Goal: Navigation & Orientation: Find specific page/section

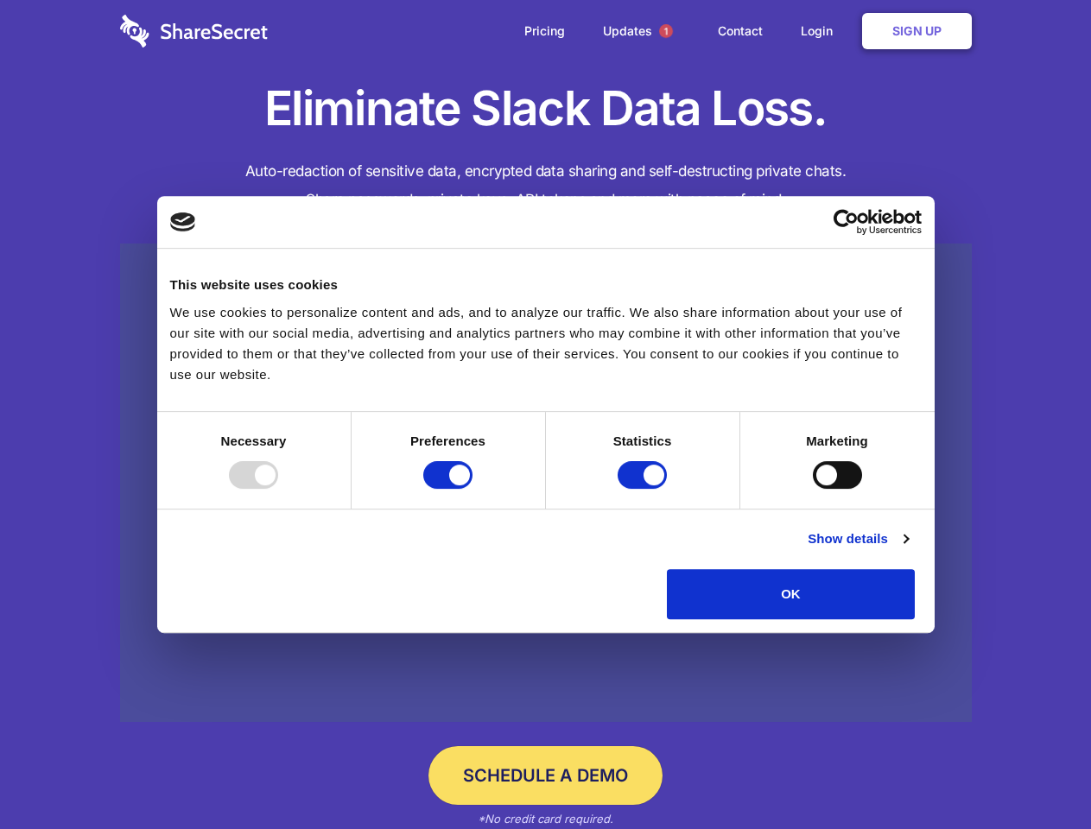
click at [278, 489] on div at bounding box center [253, 475] width 49 height 28
click at [472, 489] on input "Preferences" at bounding box center [447, 475] width 49 height 28
checkbox input "false"
click at [644, 489] on input "Statistics" at bounding box center [641, 475] width 49 height 28
checkbox input "false"
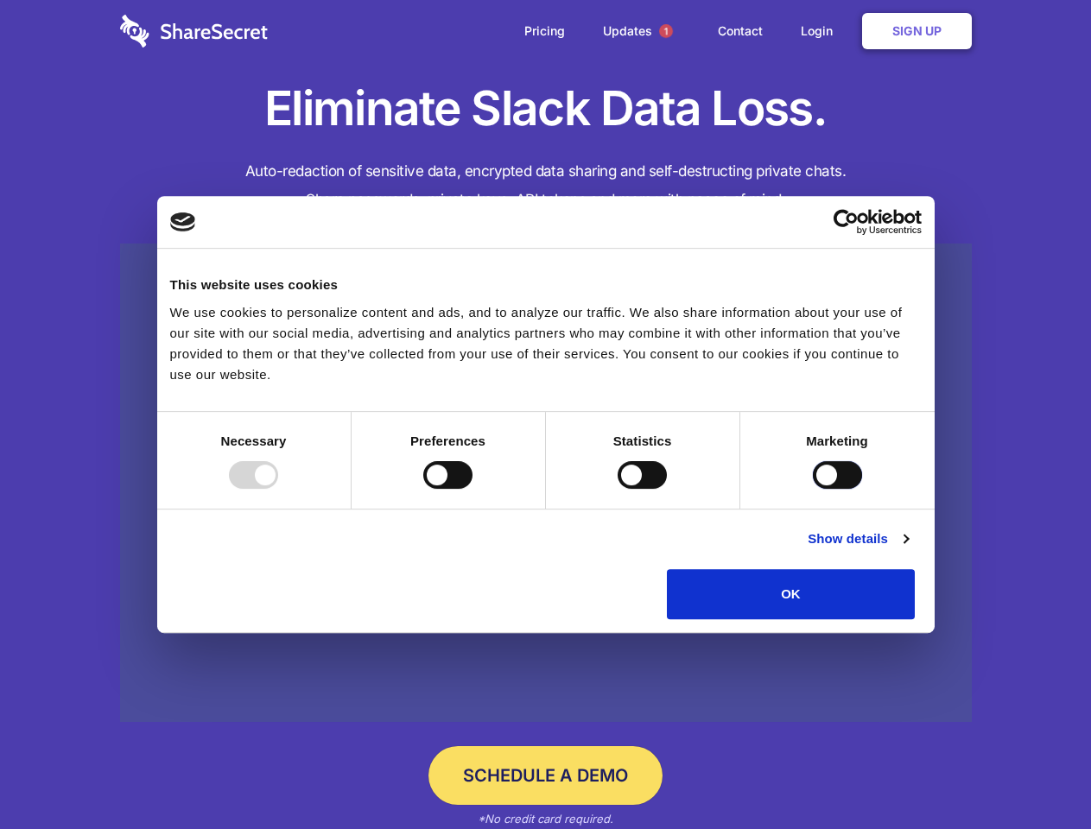
click at [813, 489] on input "Marketing" at bounding box center [837, 475] width 49 height 28
checkbox input "true"
click at [908, 549] on link "Show details" at bounding box center [857, 539] width 100 height 21
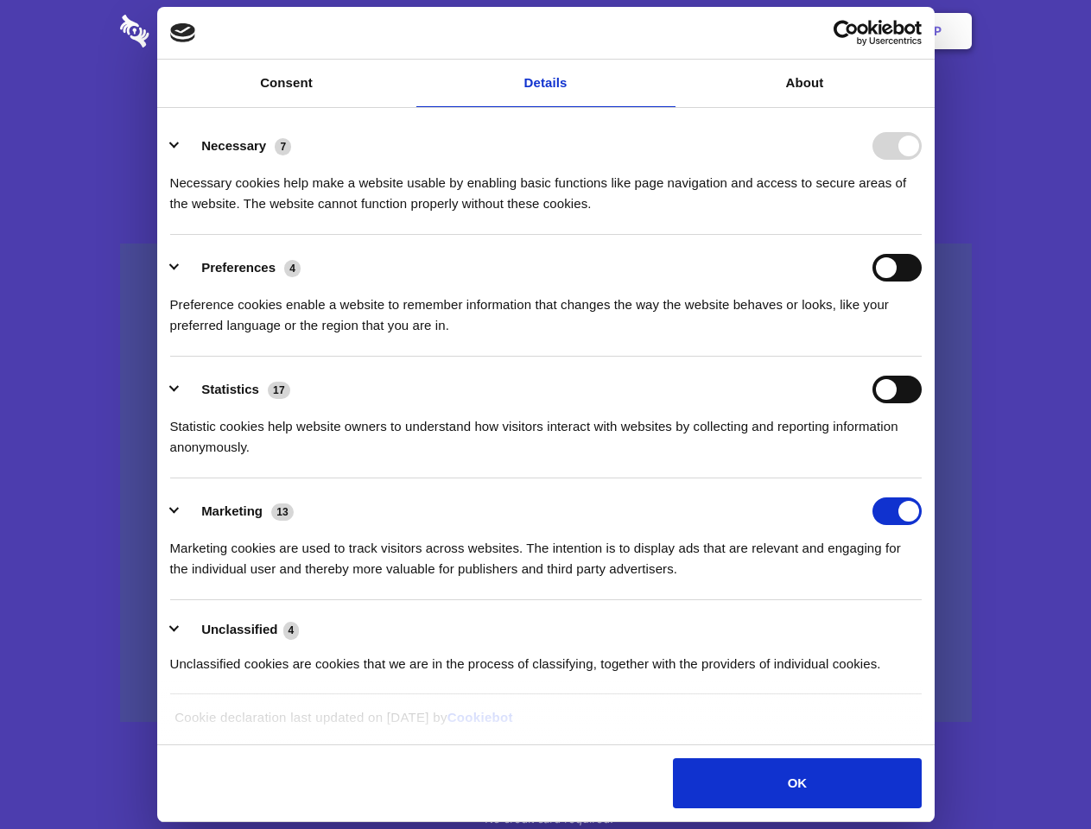
click at [921, 235] on li "Necessary 7 Necessary cookies help make a website usable by enabling basic func…" at bounding box center [545, 174] width 751 height 122
click at [665, 31] on span "1" at bounding box center [666, 31] width 14 height 14
